Goal: Task Accomplishment & Management: Manage account settings

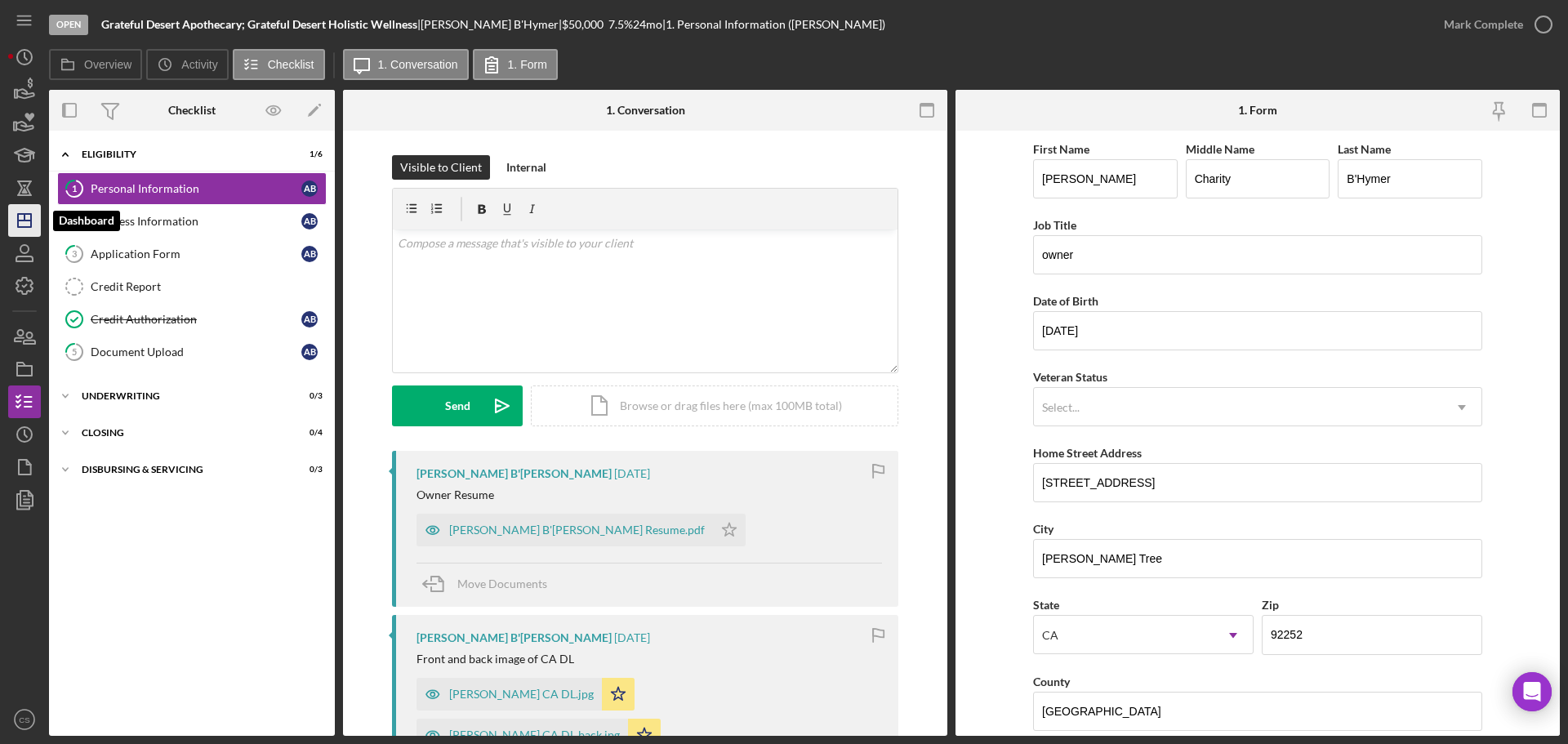
click at [33, 229] on icon "Icon/Dashboard" at bounding box center [25, 221] width 41 height 41
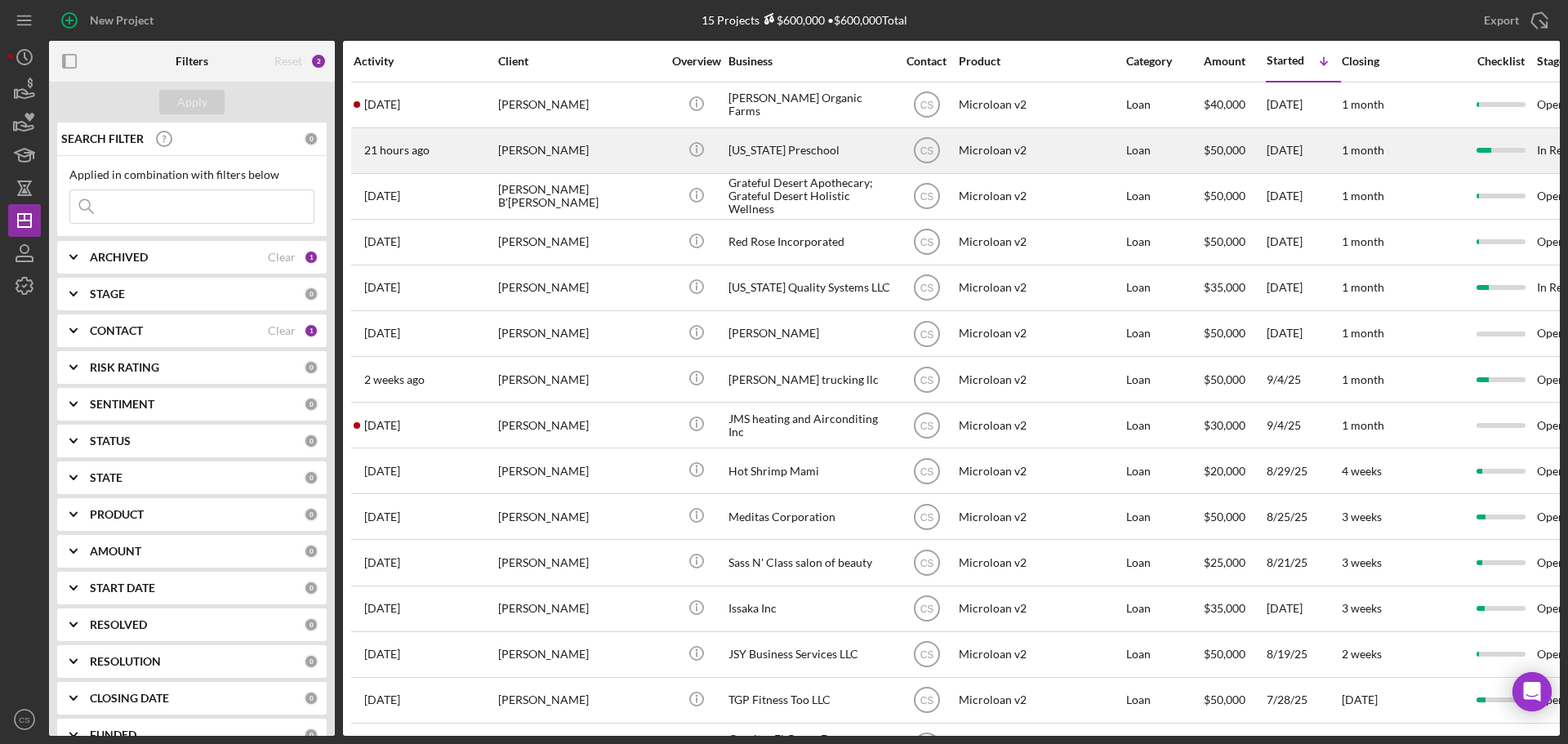
click at [617, 141] on div "Sigali Redfield" at bounding box center [580, 150] width 163 height 43
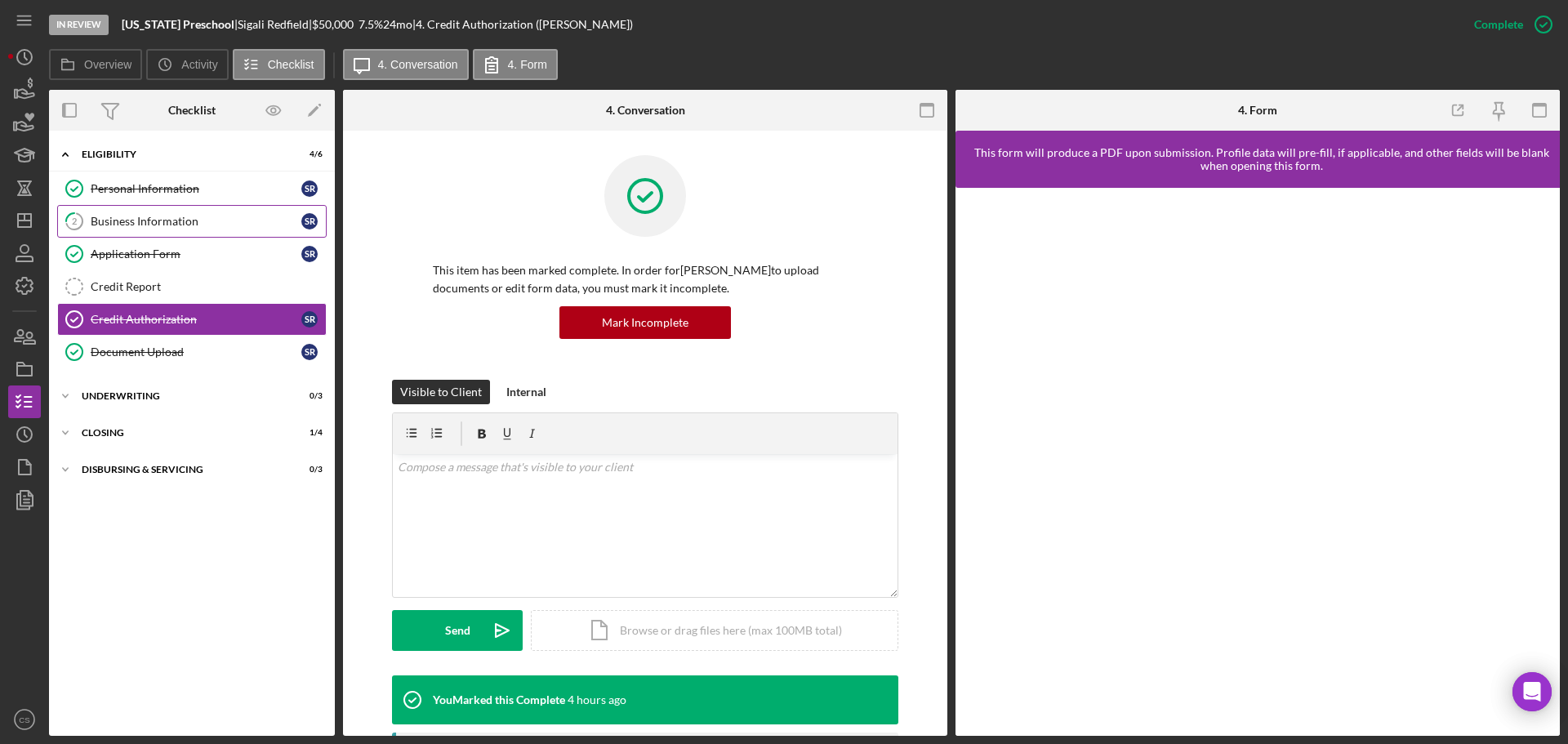
click at [221, 215] on div "Business Information" at bounding box center [195, 221] width 210 height 13
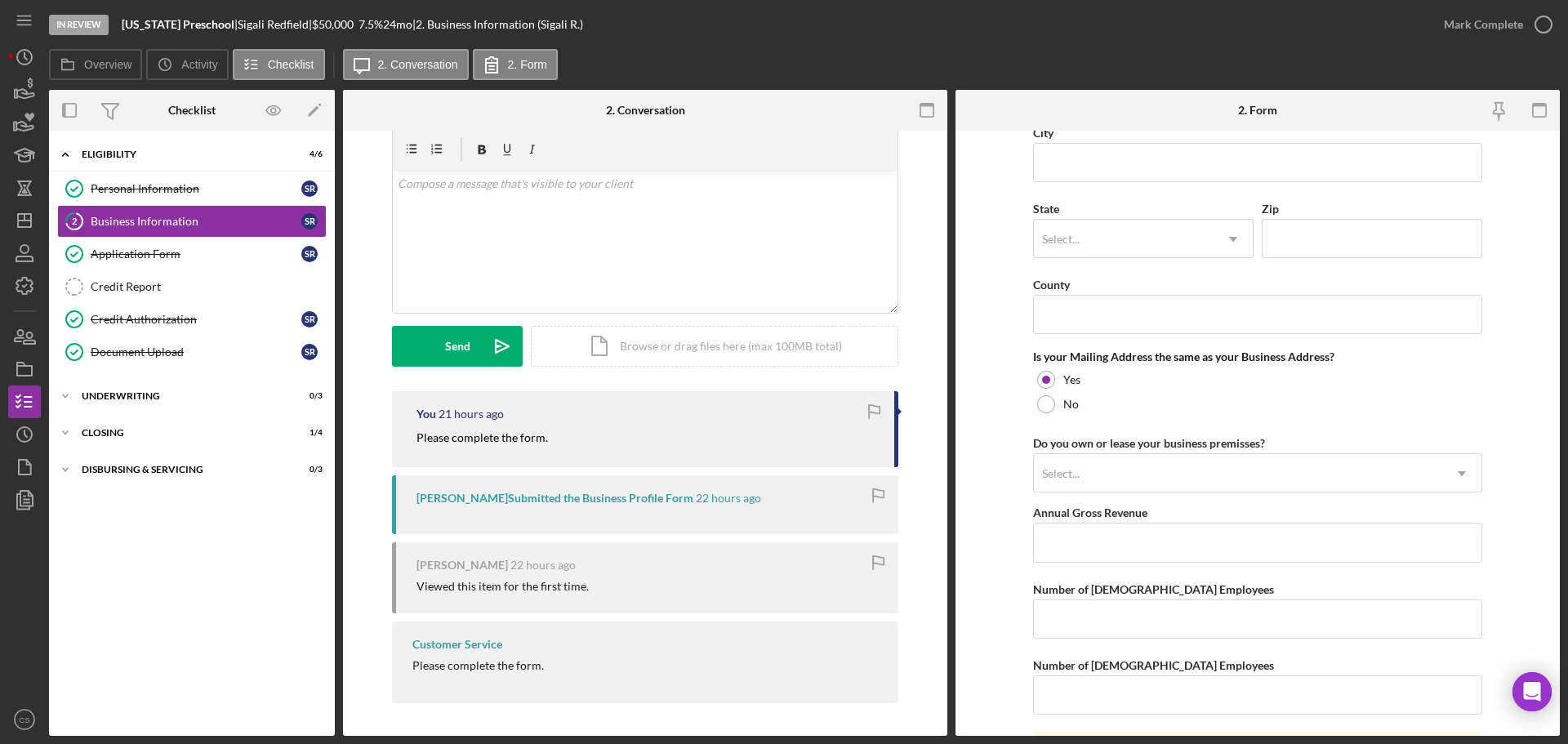
scroll to position [1208, 0]
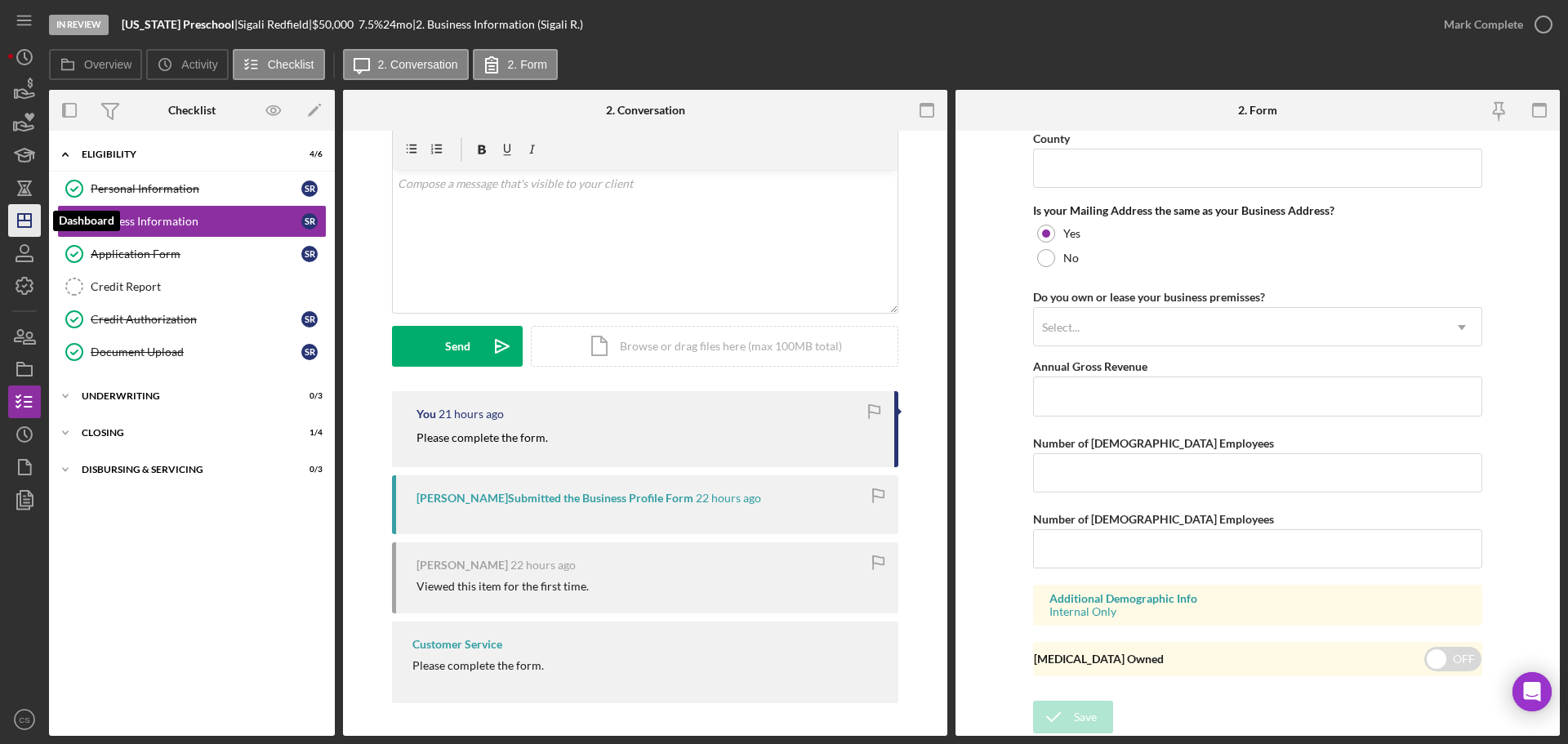
click at [18, 218] on polygon "button" at bounding box center [24, 220] width 13 height 13
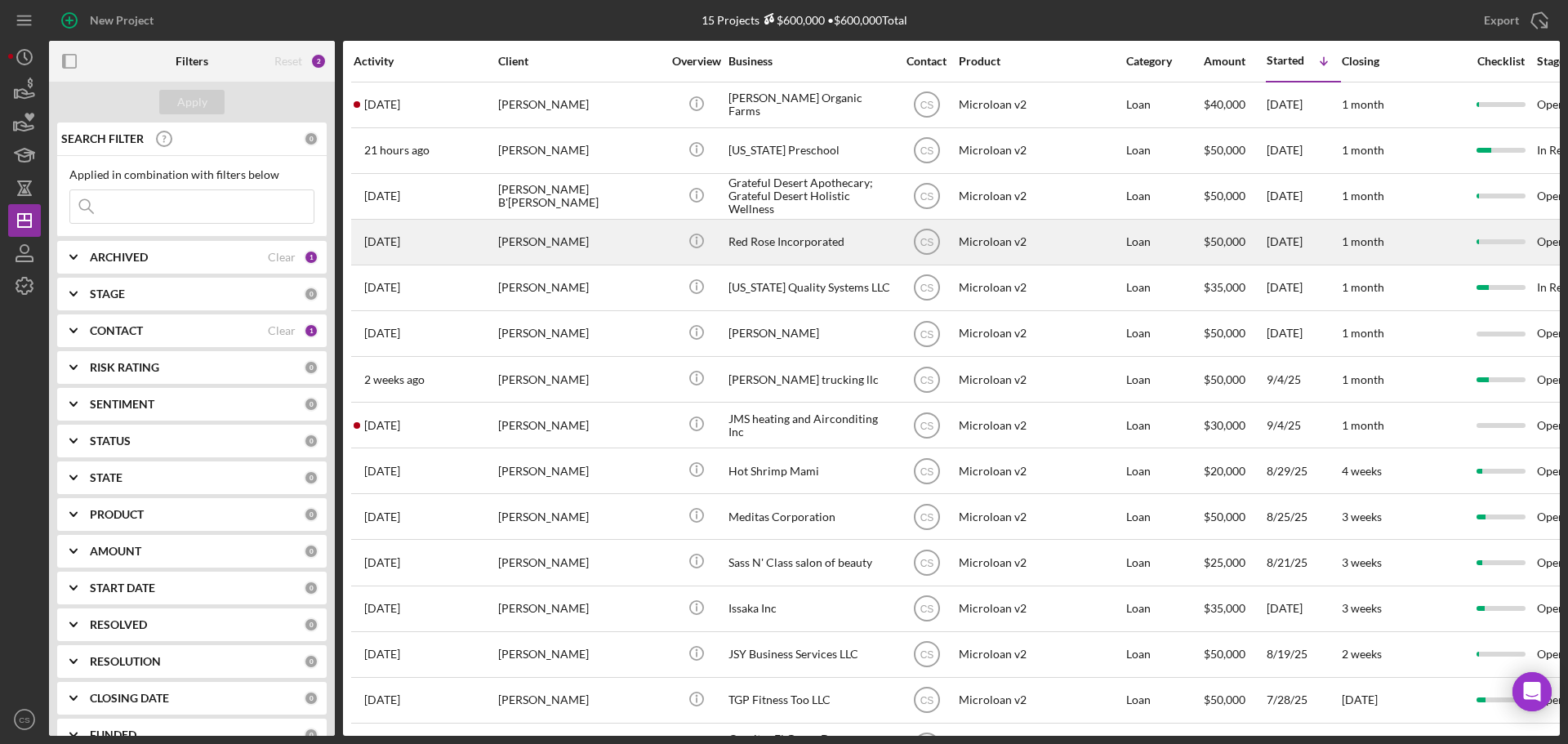
click at [652, 244] on div "Andrew Fernandez" at bounding box center [580, 242] width 163 height 43
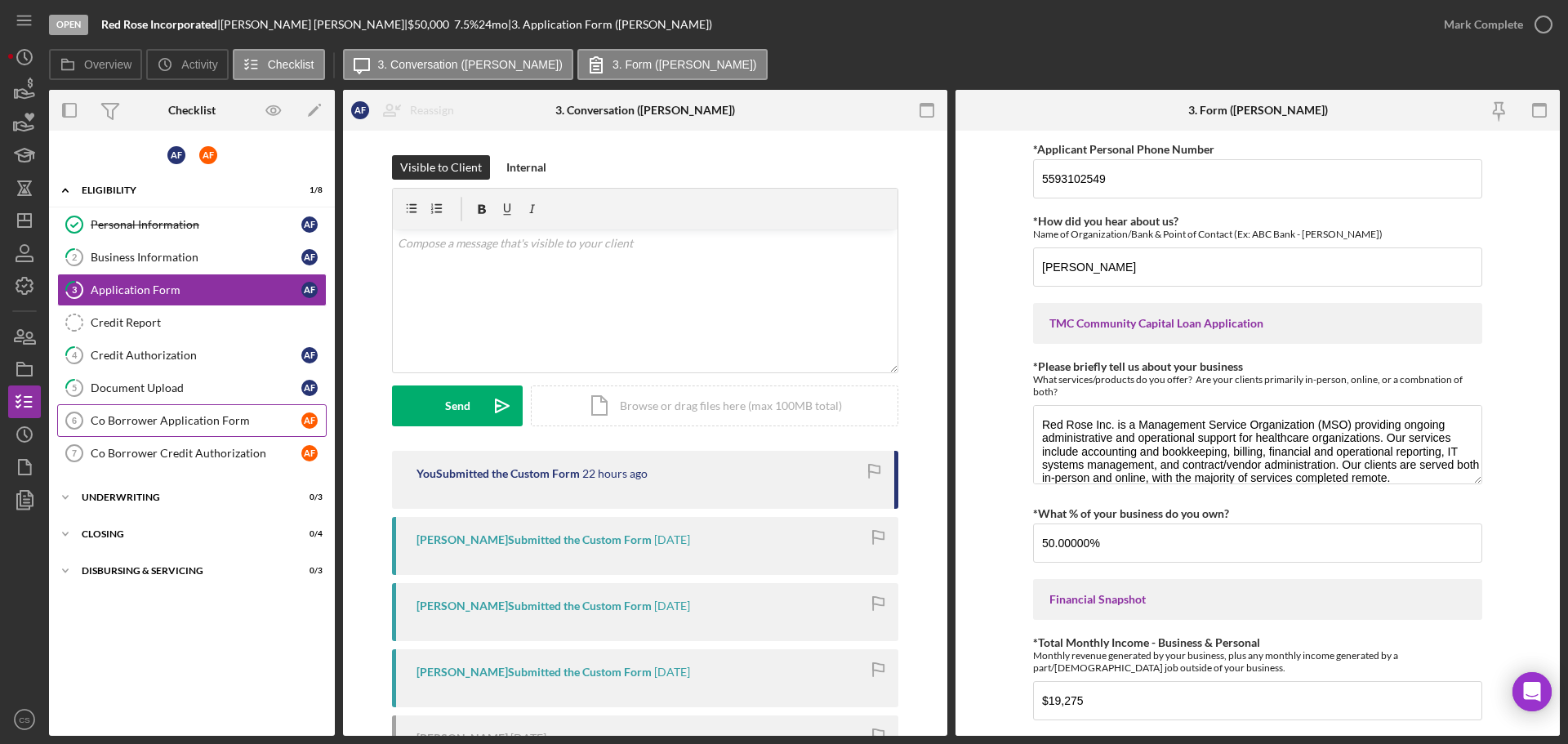
click at [128, 409] on link "Co Borrower Application Form 6 Co Borrower Application Form A F" at bounding box center [192, 421] width 269 height 32
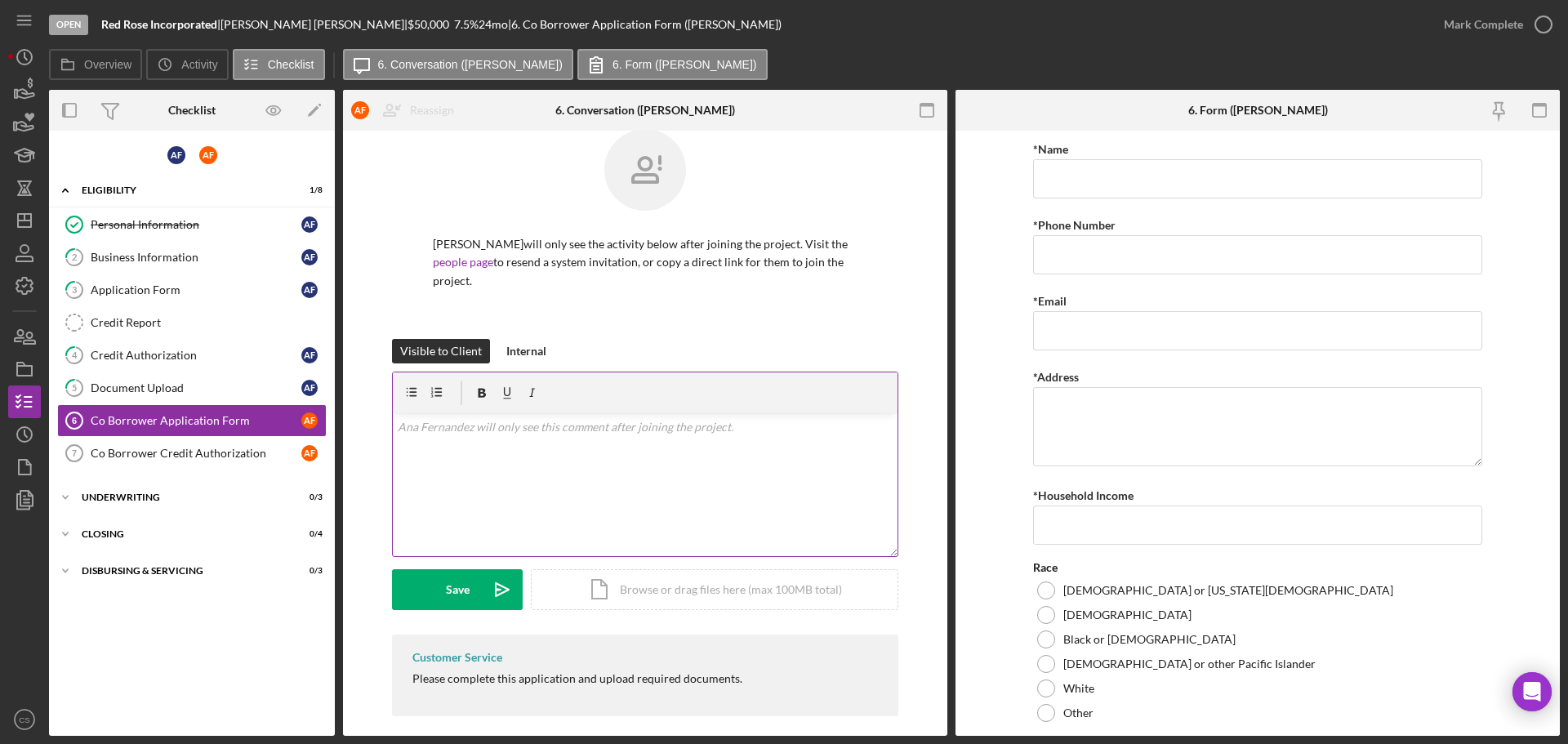
scroll to position [39, 0]
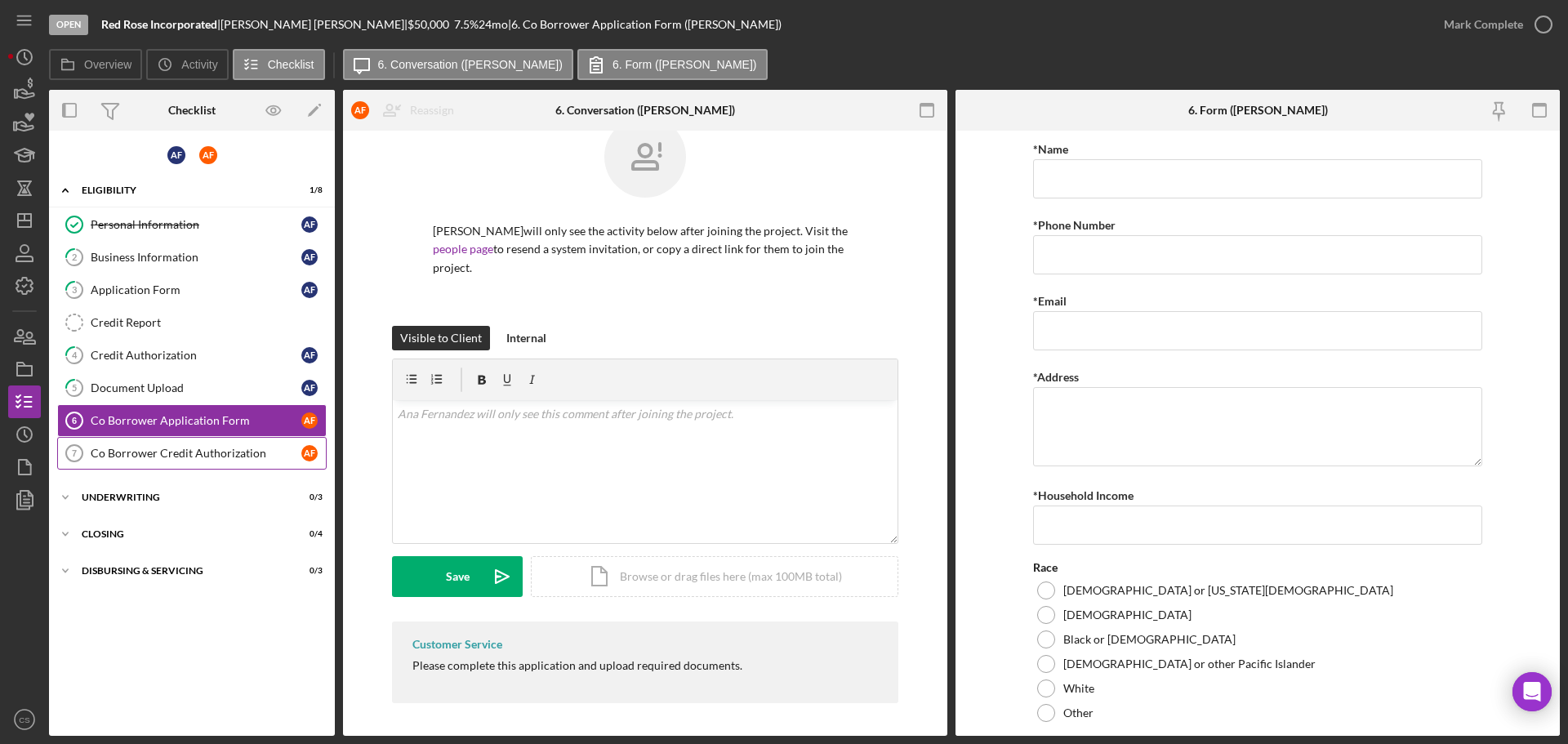
click at [244, 451] on div "Co Borrower Credit Authorization" at bounding box center [195, 453] width 210 height 13
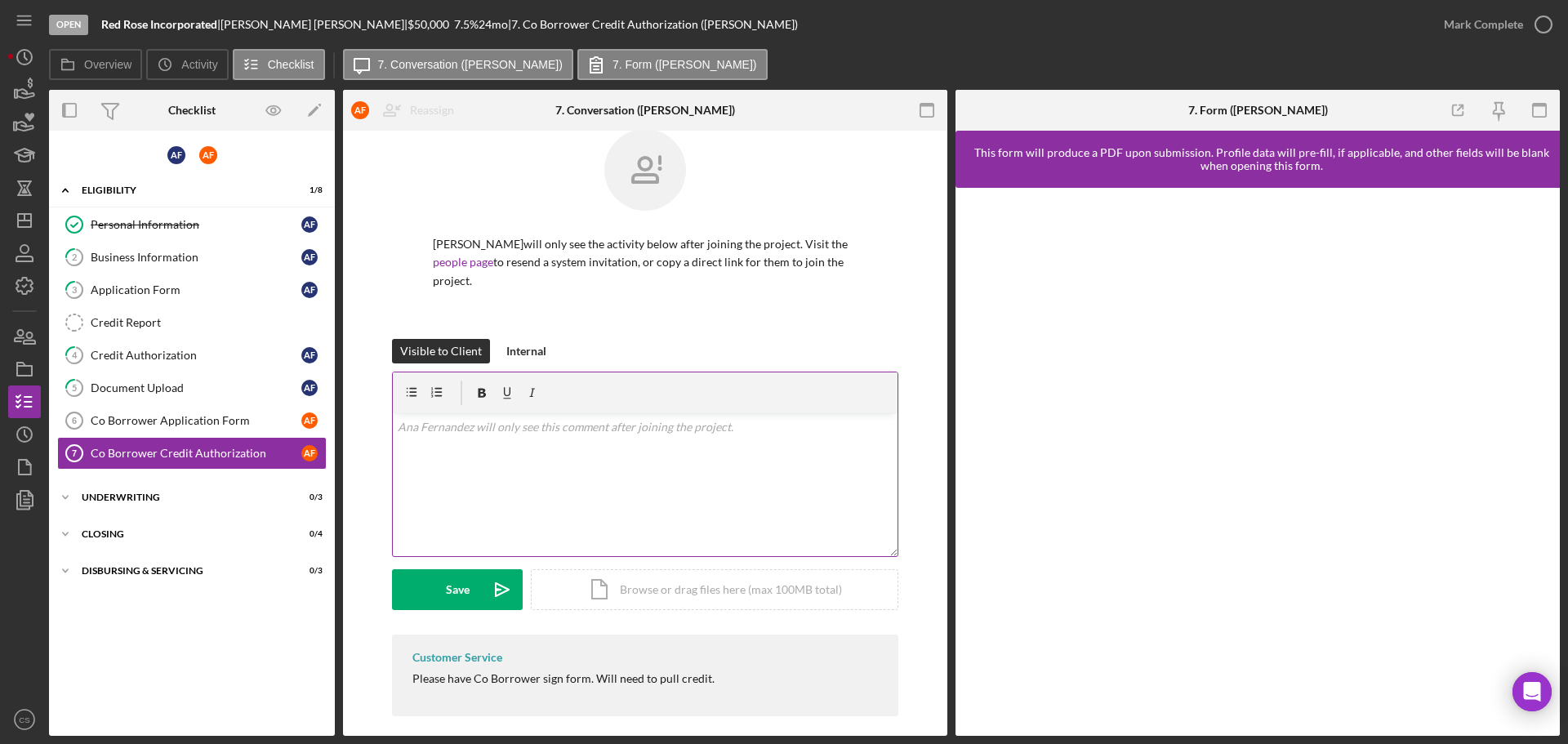
scroll to position [39, 0]
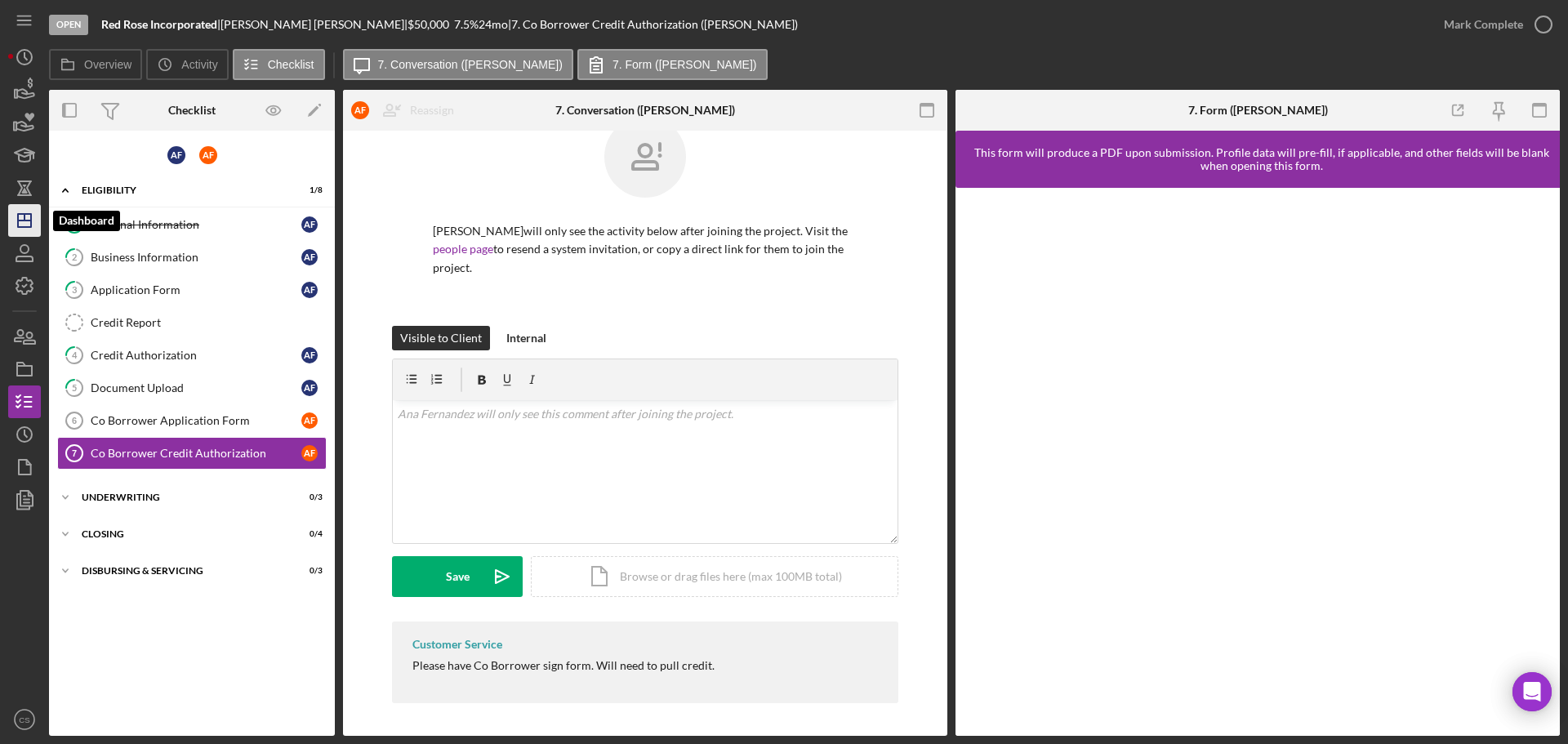
click at [23, 223] on icon "Icon/Dashboard" at bounding box center [25, 221] width 41 height 41
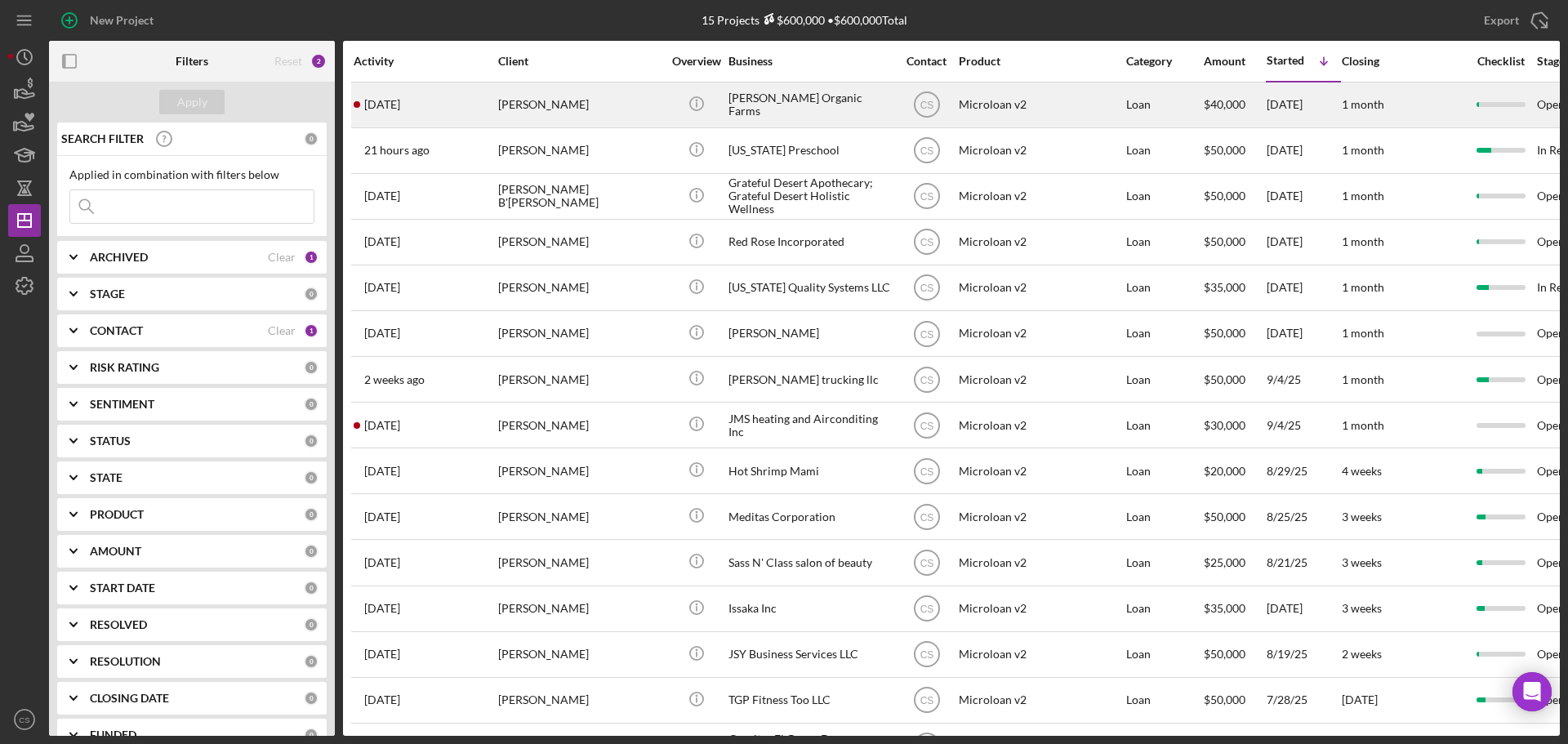
click at [592, 113] on div "Martin Avina" at bounding box center [580, 105] width 163 height 43
